Goal: Task Accomplishment & Management: Use online tool/utility

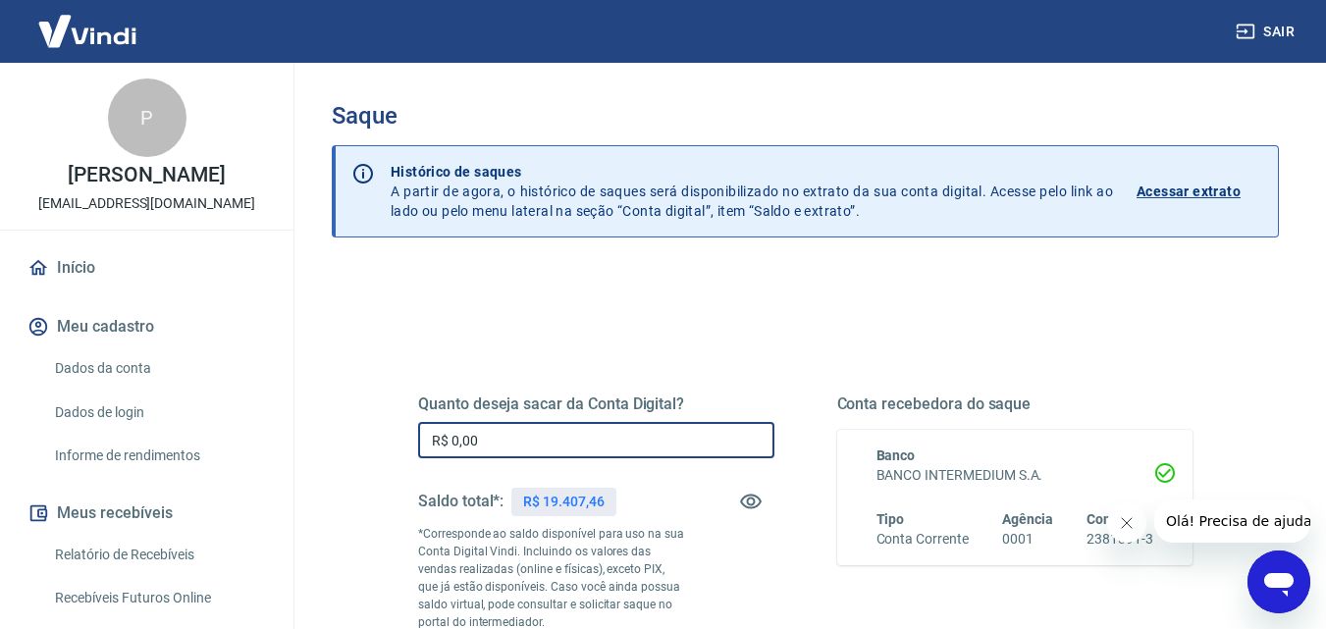
click at [553, 438] on input "R$ 0,00" at bounding box center [596, 440] width 356 height 36
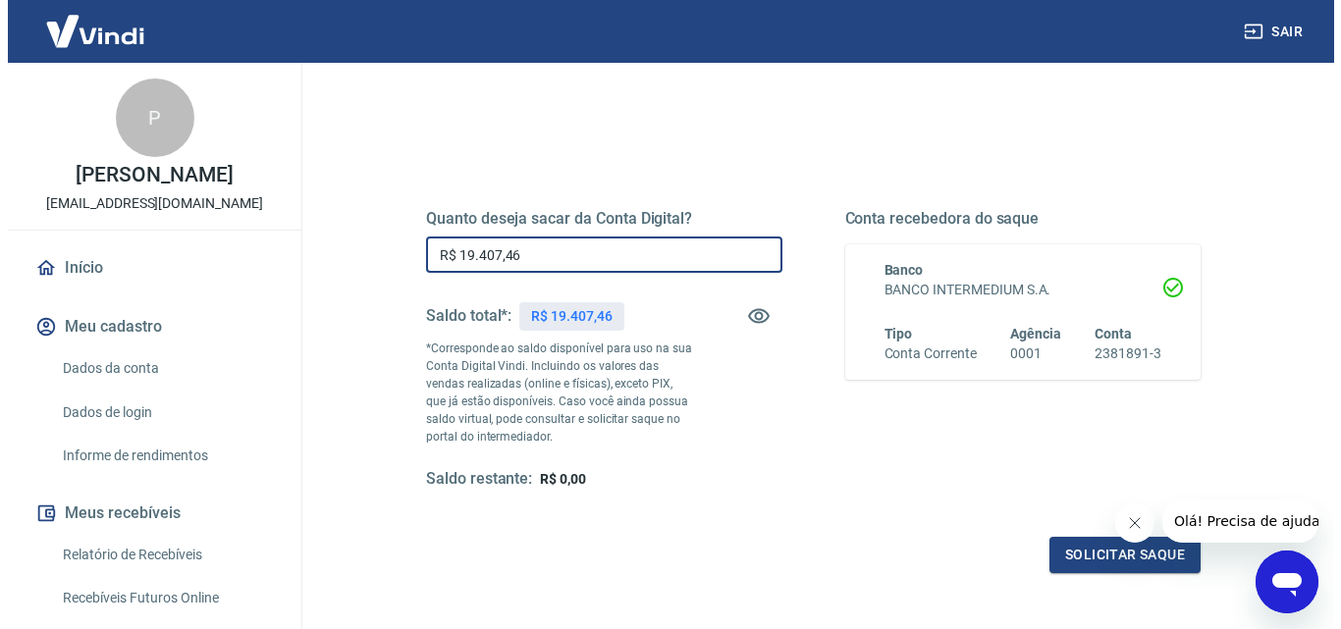
scroll to position [294, 0]
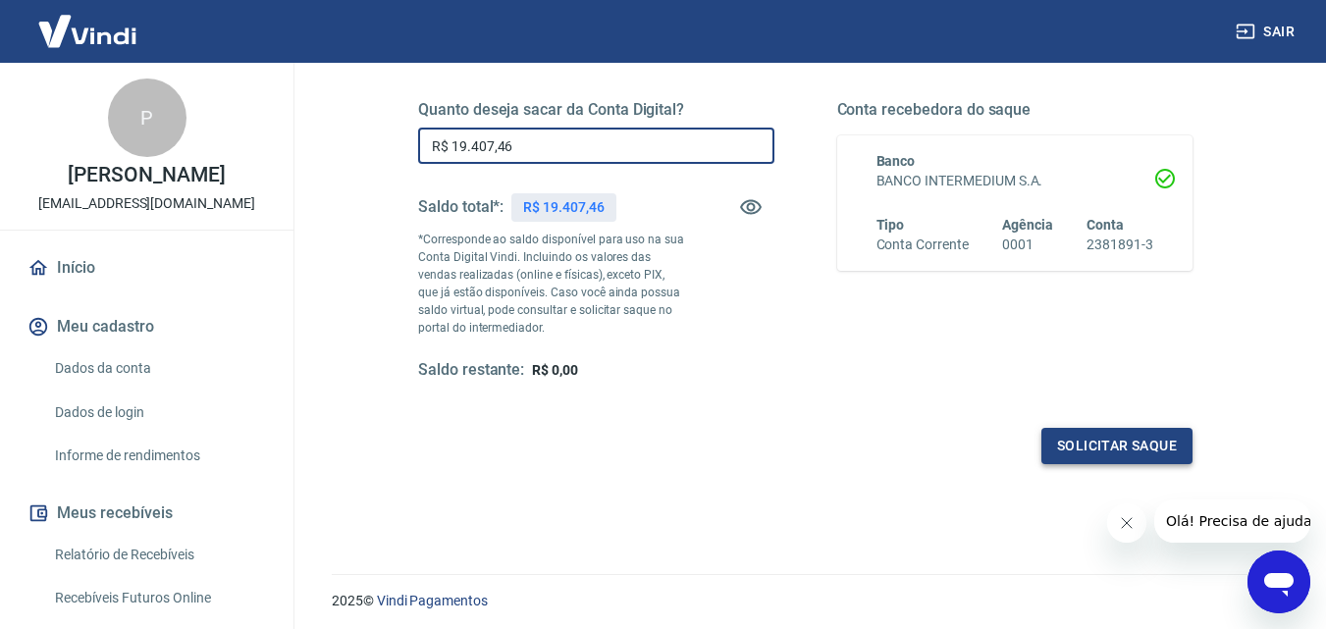
type input "R$ 19.407,46"
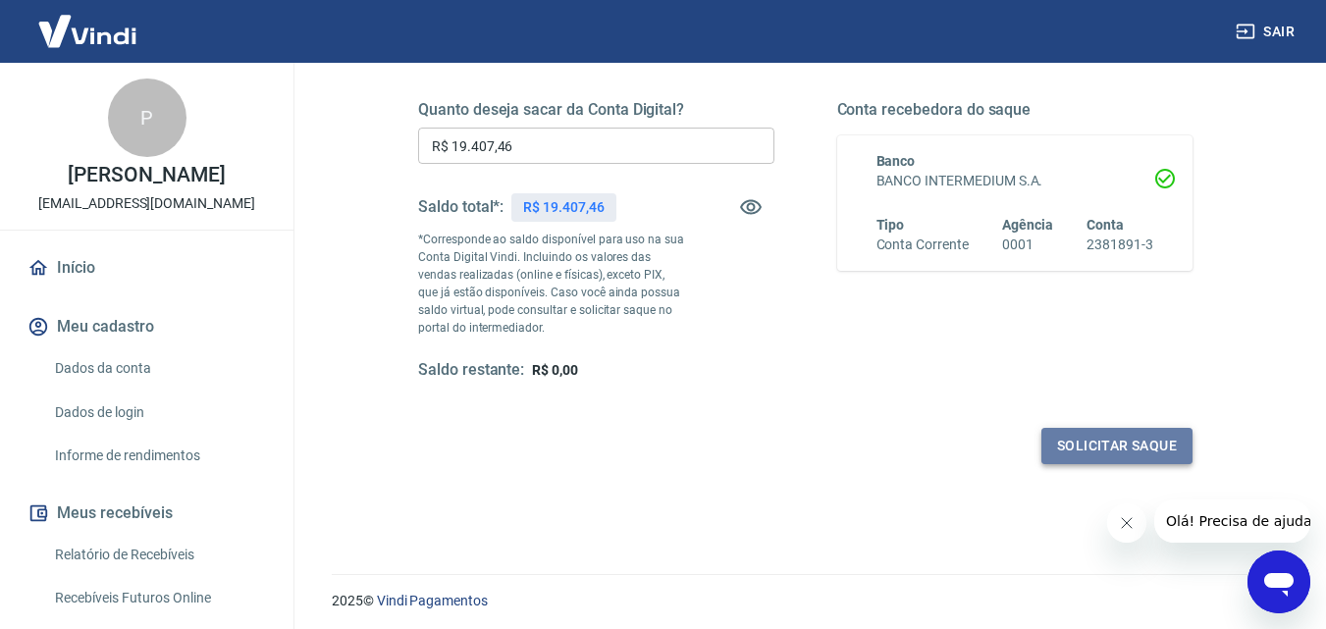
click at [1094, 445] on button "Solicitar saque" at bounding box center [1116, 446] width 151 height 36
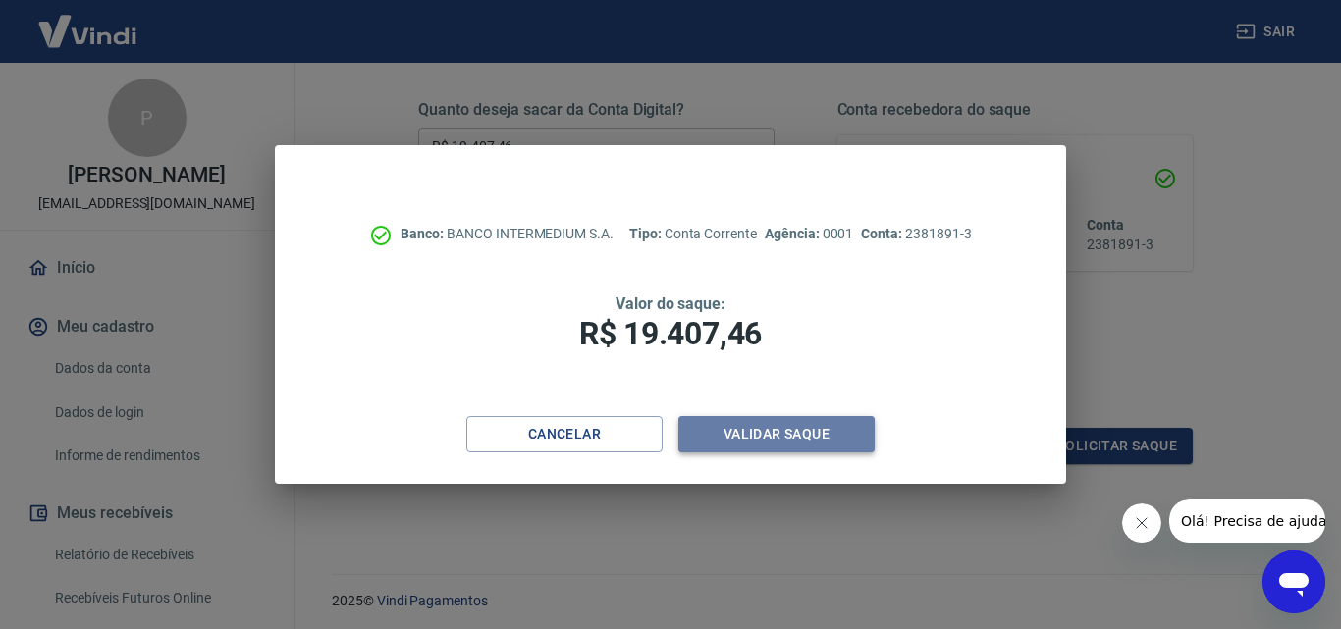
click at [753, 426] on button "Validar saque" at bounding box center [776, 434] width 196 height 36
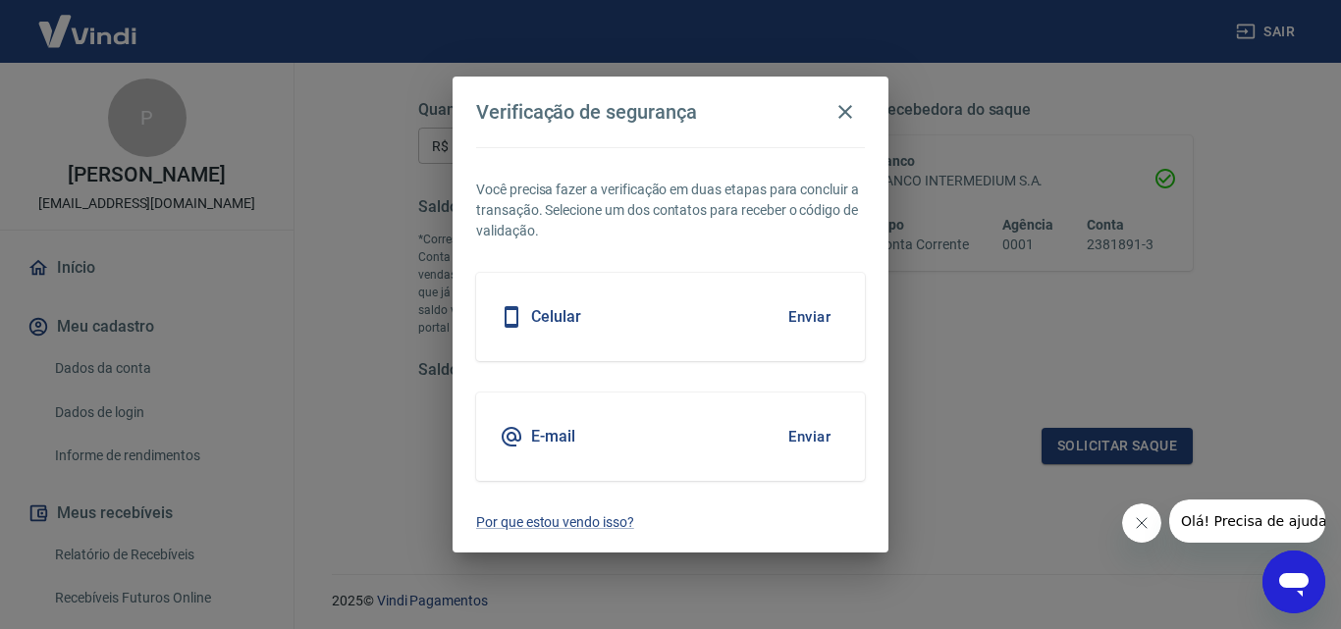
click at [642, 322] on div "Celular Enviar" at bounding box center [670, 317] width 389 height 88
click at [814, 307] on button "Enviar" at bounding box center [809, 316] width 64 height 41
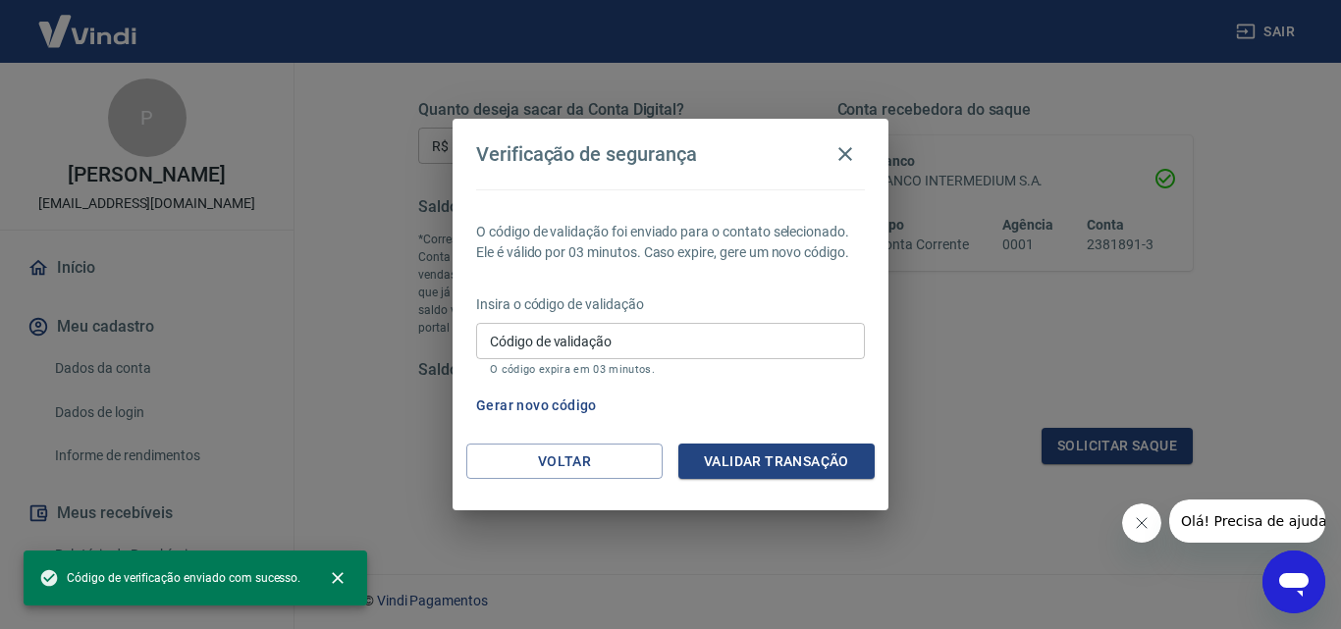
click at [677, 347] on input "Código de validação" at bounding box center [670, 341] width 389 height 36
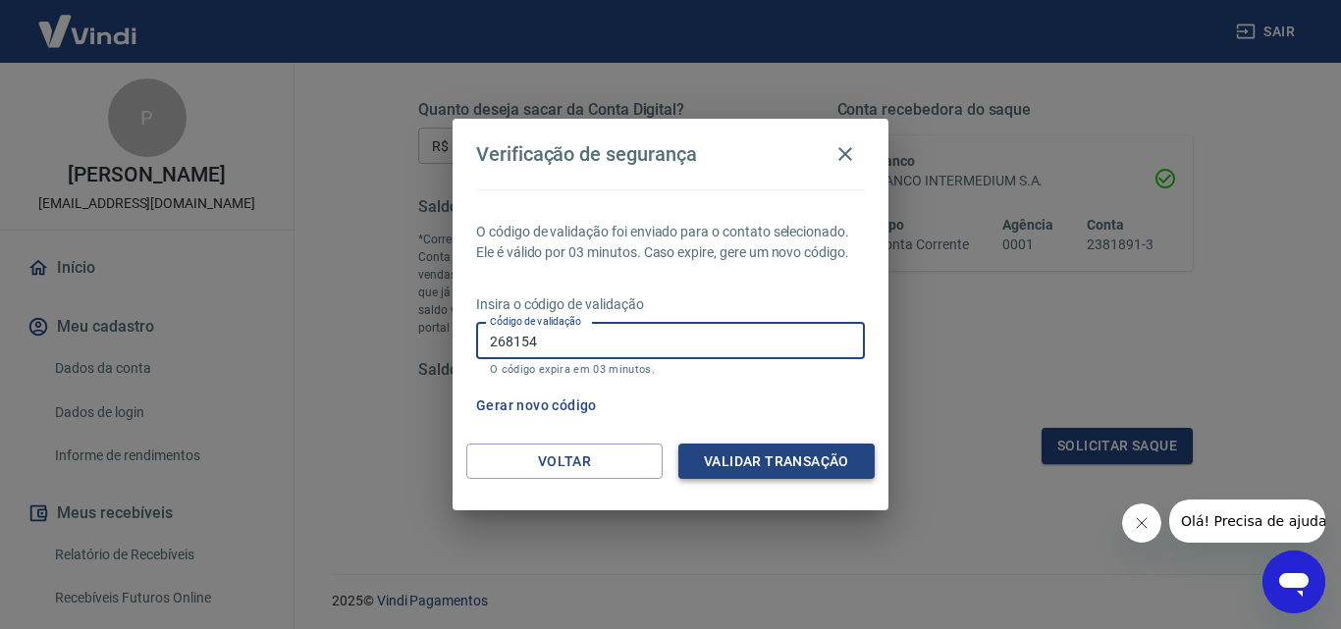
type input "268154"
click at [757, 461] on button "Validar transação" at bounding box center [776, 462] width 196 height 36
